Goal: Task Accomplishment & Management: Manage account settings

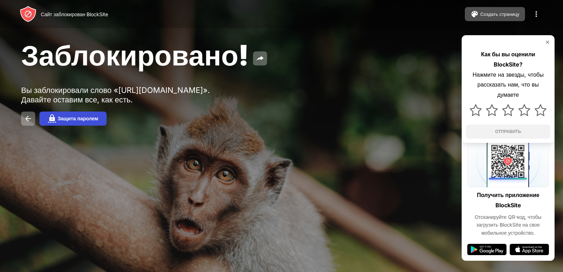
click at [72, 124] on button "Защита паролем" at bounding box center [72, 119] width 67 height 14
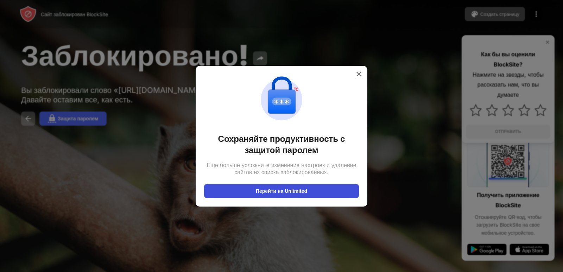
click at [307, 193] on font "Перейти на Unlimited" at bounding box center [281, 191] width 51 height 6
click at [342, 195] on button "Перейти на Unlimited" at bounding box center [281, 191] width 155 height 14
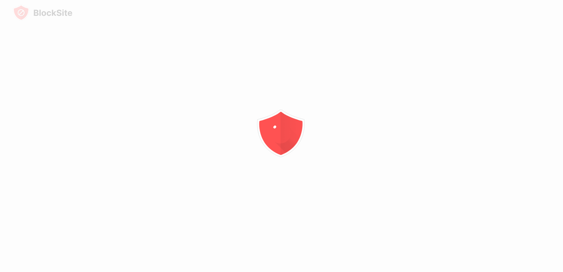
click at [200, 106] on div at bounding box center [281, 136] width 563 height 272
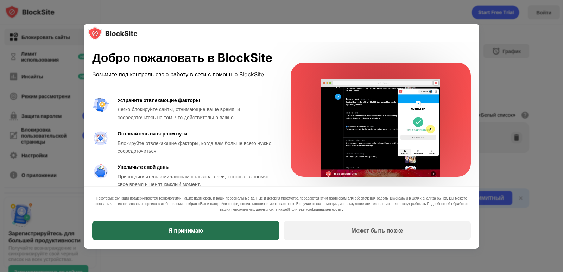
click at [199, 224] on div "Я принимаю" at bounding box center [185, 231] width 187 height 20
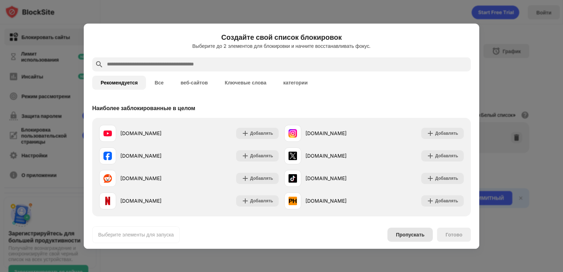
click at [419, 233] on font "Пропускать" at bounding box center [410, 235] width 29 height 6
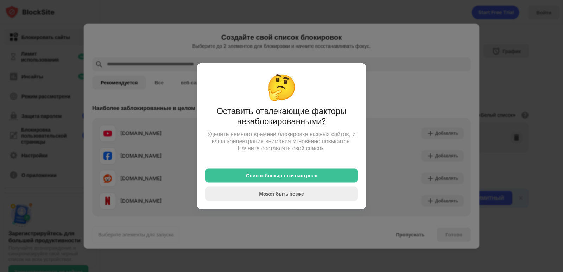
click at [382, 116] on div at bounding box center [281, 136] width 563 height 272
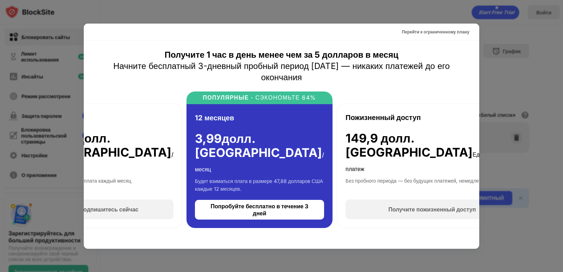
click at [481, 35] on div at bounding box center [281, 136] width 563 height 272
click at [505, 45] on div at bounding box center [281, 136] width 563 height 272
click at [525, 81] on div at bounding box center [281, 136] width 563 height 272
click at [563, 106] on div at bounding box center [281, 136] width 563 height 272
click at [444, 32] on font "Перейти к ограниченному плану" at bounding box center [436, 31] width 68 height 5
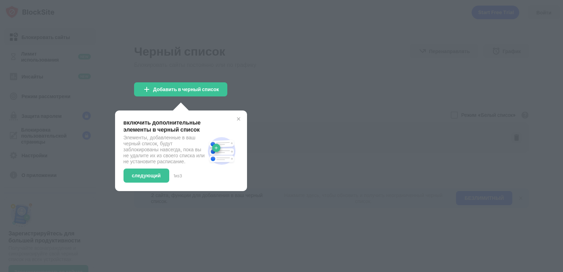
click at [241, 118] on img at bounding box center [239, 119] width 6 height 6
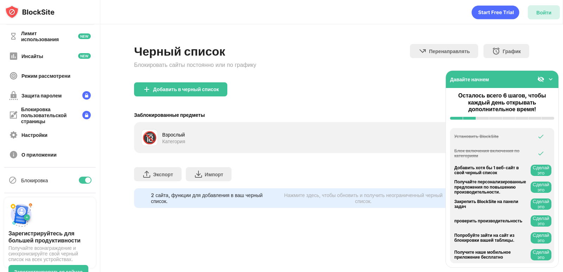
click at [550, 13] on font "Войти" at bounding box center [543, 13] width 15 height 6
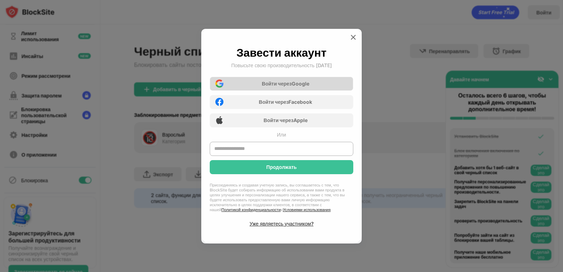
click at [320, 80] on div "Войти через Google" at bounding box center [282, 84] width 144 height 14
click at [353, 38] on img at bounding box center [353, 37] width 7 height 7
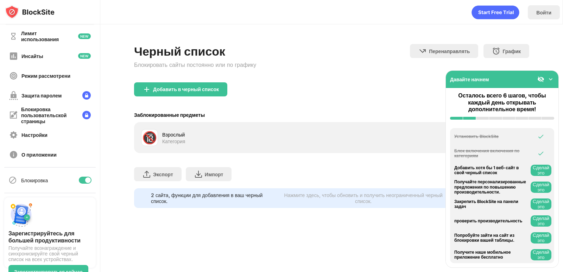
scroll to position [7, 0]
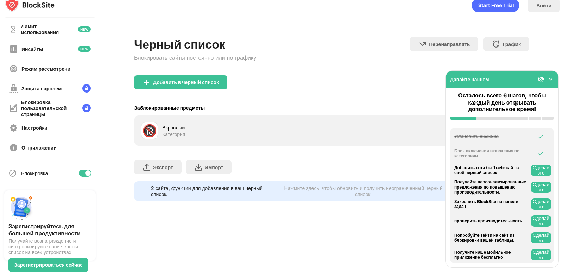
click at [551, 75] on div "Давайте начнем" at bounding box center [502, 79] width 113 height 17
click at [551, 80] on img at bounding box center [550, 79] width 7 height 7
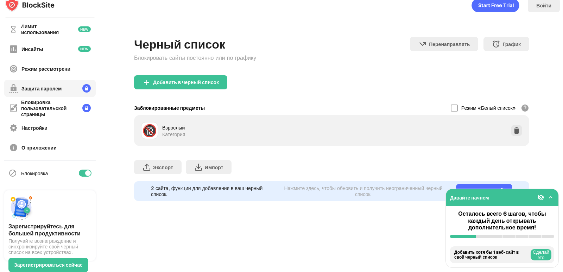
click at [49, 89] on font "Защита паролем" at bounding box center [41, 89] width 40 height 6
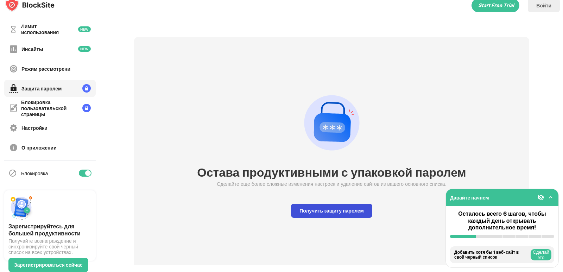
click at [330, 214] on div "Получить защиту паролем" at bounding box center [331, 211] width 81 height 14
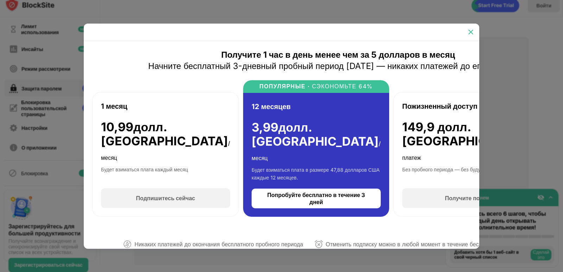
click at [474, 30] on div at bounding box center [470, 31] width 11 height 11
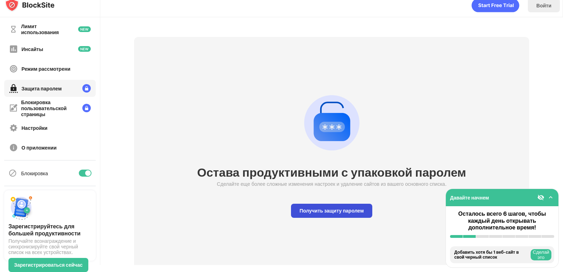
click at [341, 205] on div "Получить защиту паролем" at bounding box center [331, 211] width 81 height 14
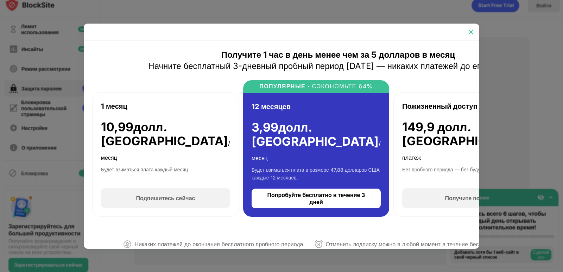
click at [471, 33] on img at bounding box center [470, 32] width 7 height 7
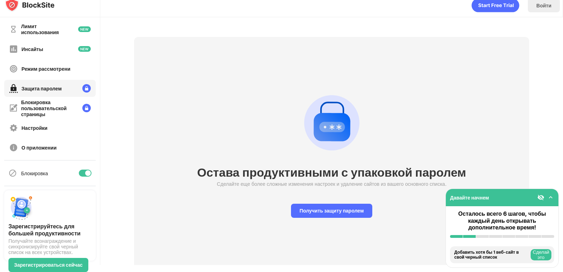
scroll to position [30, 0]
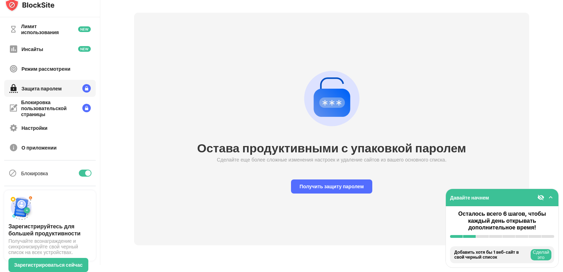
click at [545, 254] on font "Сделай это" at bounding box center [541, 254] width 17 height 11
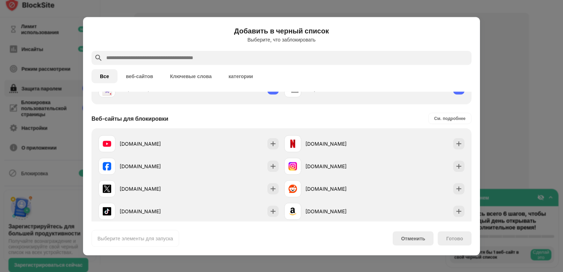
scroll to position [100, 0]
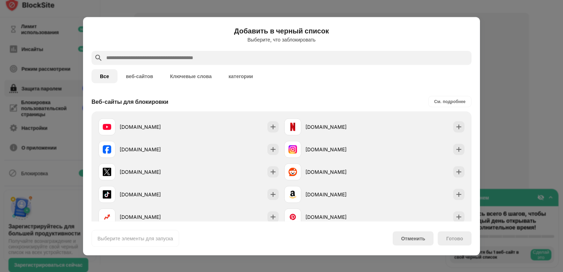
click at [499, 44] on div at bounding box center [281, 136] width 563 height 272
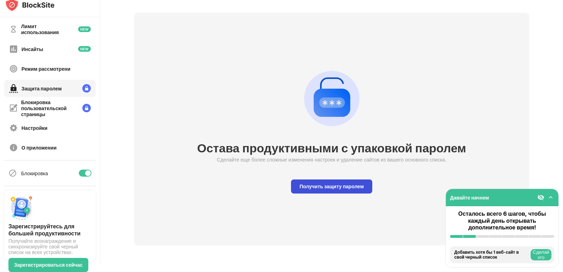
click at [325, 183] on font "Получить защиту паролем" at bounding box center [331, 186] width 64 height 6
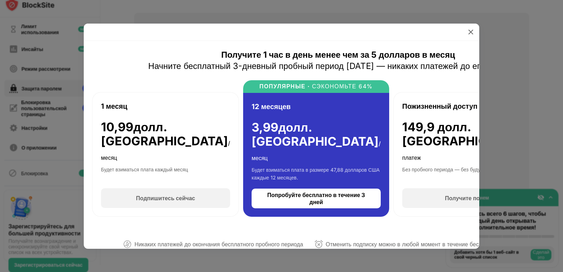
click at [477, 32] on div at bounding box center [338, 32] width 509 height 17
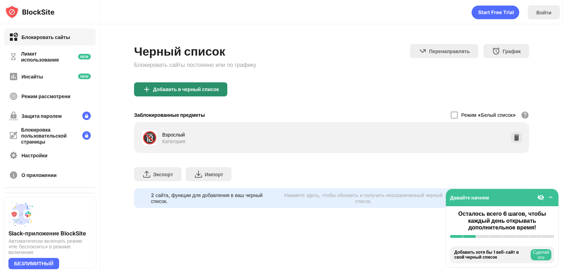
click at [173, 90] on font "Добавить в черный список" at bounding box center [186, 89] width 66 height 6
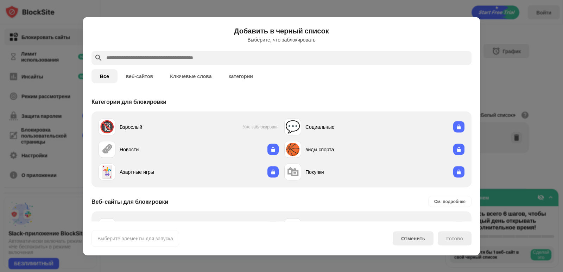
click at [154, 60] on input "text" at bounding box center [287, 57] width 363 height 8
paste input "**********"
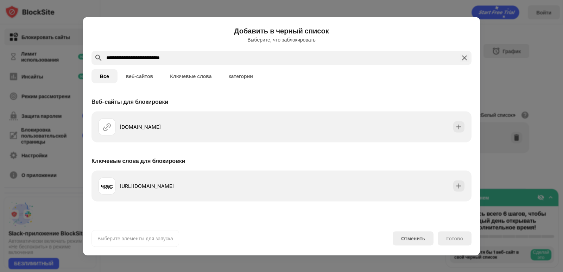
type input "**********"
click at [467, 244] on div "Готово" at bounding box center [455, 238] width 34 height 14
click at [457, 239] on font "Готово" at bounding box center [454, 238] width 17 height 6
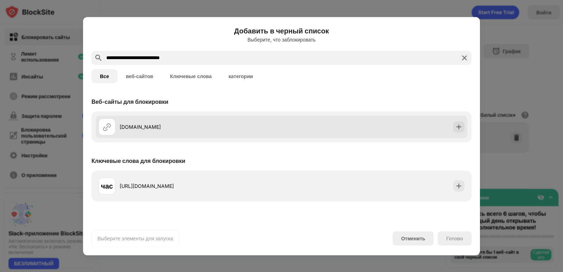
click at [157, 126] on font "crazygames.com.ua" at bounding box center [140, 127] width 41 height 6
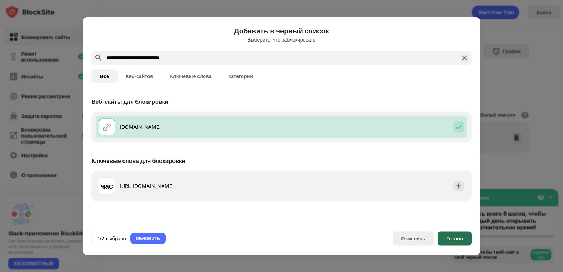
click at [468, 241] on div "Готово" at bounding box center [455, 238] width 34 height 14
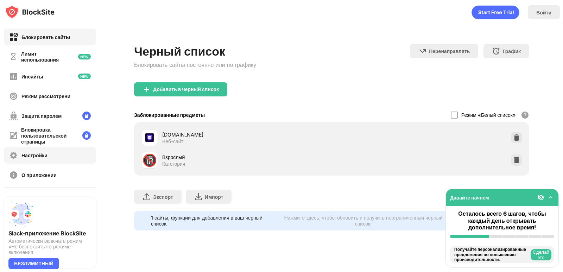
click at [43, 157] on font "Настройки" at bounding box center [34, 155] width 26 height 6
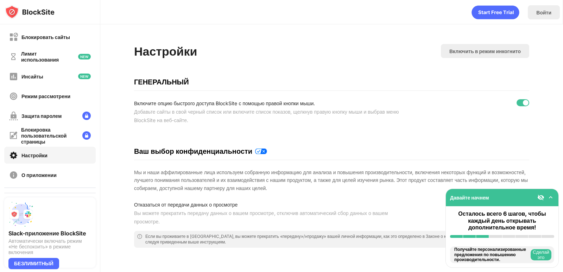
click at [523, 105] on div at bounding box center [526, 103] width 6 height 6
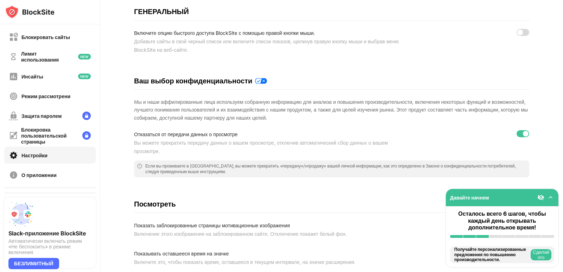
scroll to position [141, 0]
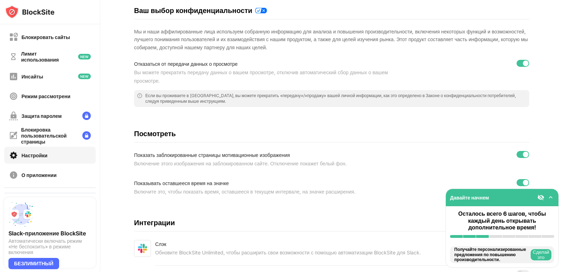
click at [517, 62] on div at bounding box center [523, 63] width 13 height 7
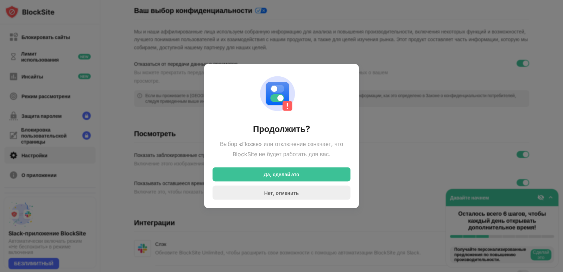
click at [497, 74] on div at bounding box center [281, 136] width 563 height 272
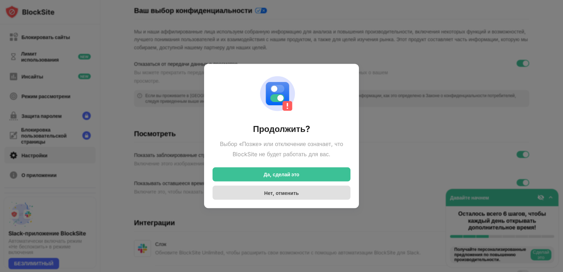
click at [294, 192] on font "Нет, отменить" at bounding box center [281, 193] width 34 height 6
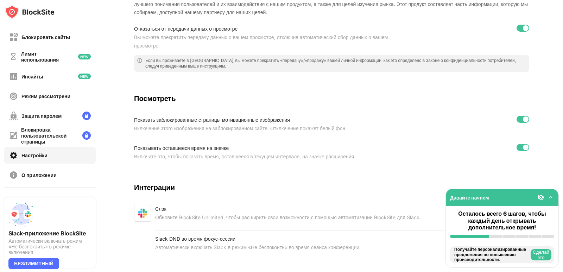
scroll to position [191, 0]
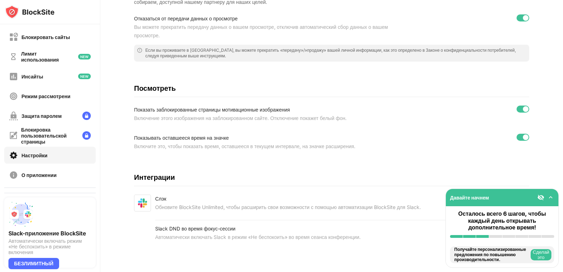
click at [536, 258] on font "Сделай это" at bounding box center [541, 254] width 17 height 11
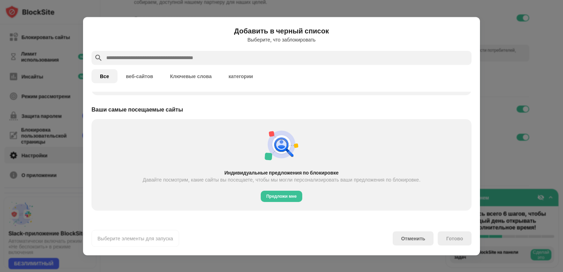
scroll to position [245, 0]
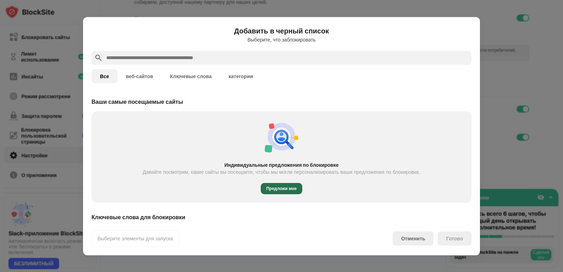
click at [266, 186] on font "Предложи мне" at bounding box center [281, 188] width 31 height 5
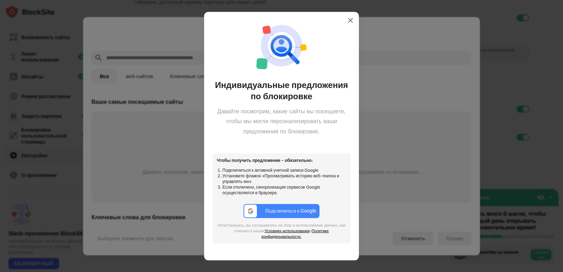
click at [267, 211] on div "Подключиться к Google" at bounding box center [290, 211] width 51 height 6
click at [347, 17] on img at bounding box center [350, 20] width 7 height 7
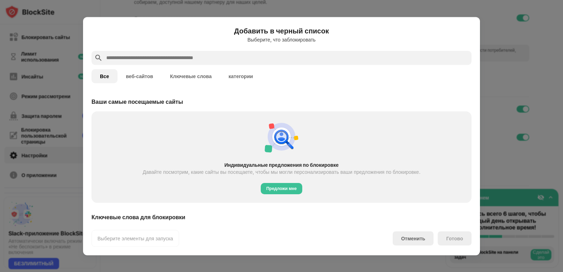
click at [509, 25] on div at bounding box center [281, 136] width 563 height 272
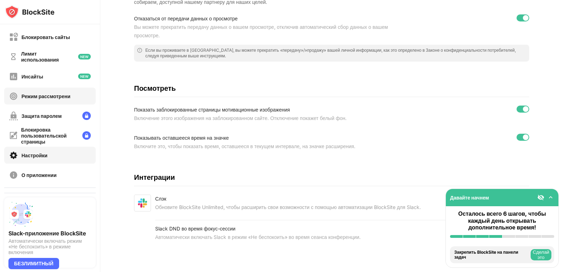
click at [68, 96] on font "Режим рассмотрени" at bounding box center [45, 96] width 49 height 6
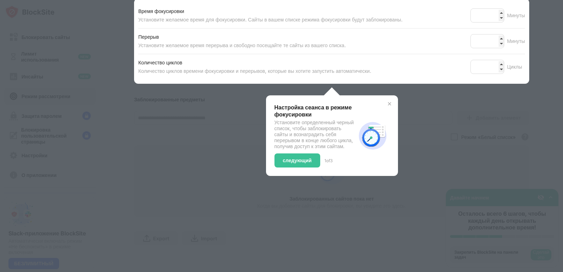
scroll to position [135, 0]
click at [171, 130] on div at bounding box center [281, 136] width 563 height 272
click at [389, 95] on div "Настройка сеанса в режиме обсуждения Установите настоящий черный список, чтобы …" at bounding box center [332, 135] width 132 height 81
click at [385, 104] on div "Настройка сеанса в режиме обсуждения Установите настоящий черный список, чтобы …" at bounding box center [331, 136] width 115 height 64
click at [387, 101] on img at bounding box center [390, 104] width 6 height 6
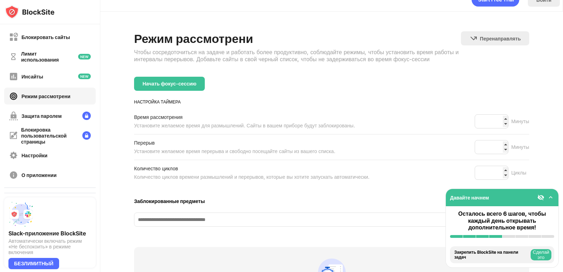
scroll to position [0, 0]
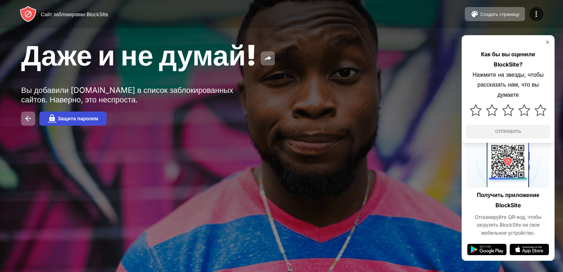
click at [59, 114] on button "Защита паролем" at bounding box center [72, 119] width 67 height 14
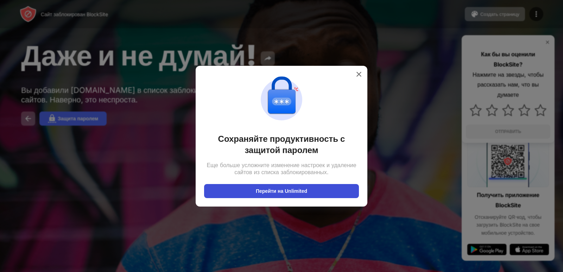
click at [292, 194] on button "Перейти на Unlimited" at bounding box center [281, 191] width 155 height 14
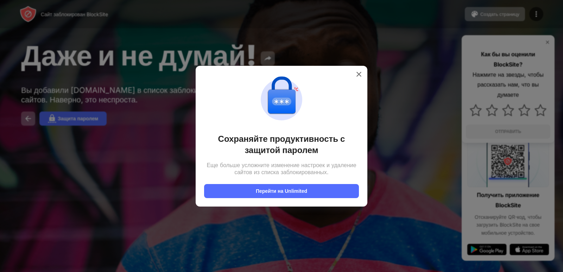
click at [97, 196] on div at bounding box center [281, 136] width 563 height 272
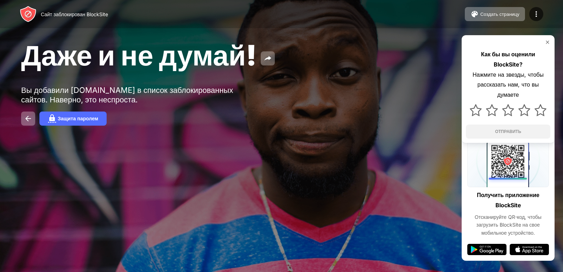
click at [544, 14] on div "Сайт заблокирован BlockSite Создать страницу Изменить черный список Перенаправл…" at bounding box center [281, 14] width 563 height 28
click at [537, 13] on img at bounding box center [536, 14] width 8 height 8
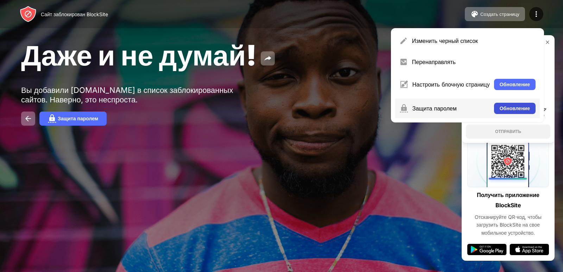
click at [527, 110] on font "Обновление" at bounding box center [515, 109] width 30 height 6
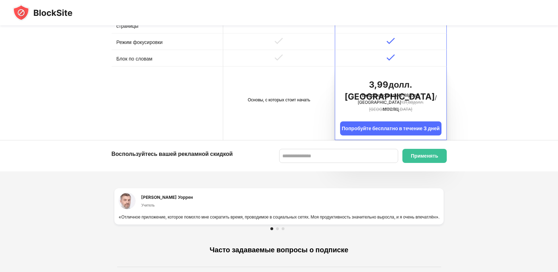
scroll to position [496, 0]
